Goal: Navigation & Orientation: Find specific page/section

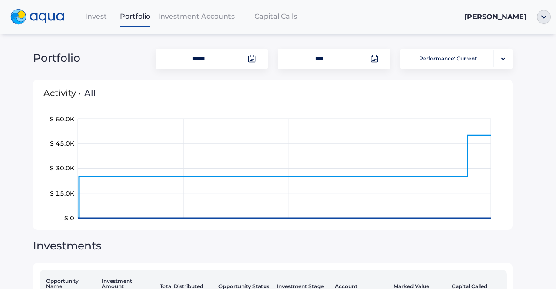
click at [102, 18] on span "Invest" at bounding box center [96, 16] width 22 height 8
